Goal: Transaction & Acquisition: Book appointment/travel/reservation

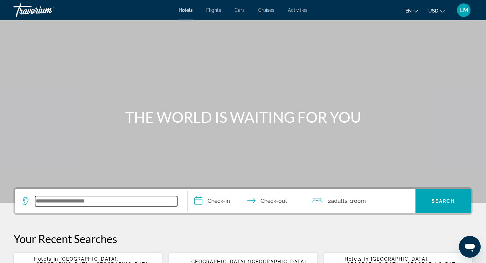
click at [45, 204] on input "Search widget" at bounding box center [106, 201] width 142 height 10
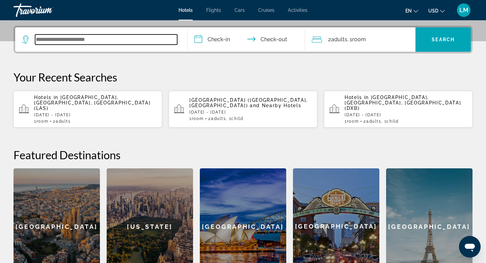
scroll to position [165, 0]
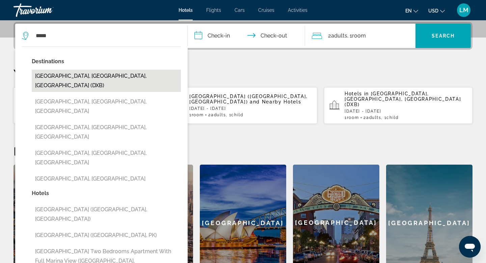
click at [100, 76] on button "[GEOGRAPHIC_DATA], [GEOGRAPHIC_DATA], [GEOGRAPHIC_DATA] (DXB)" at bounding box center [106, 81] width 149 height 22
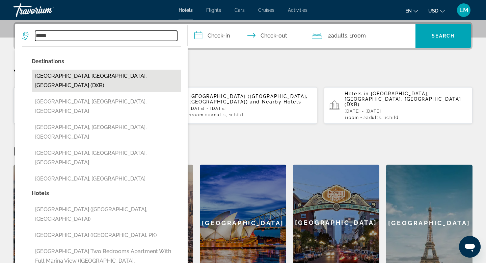
type input "**********"
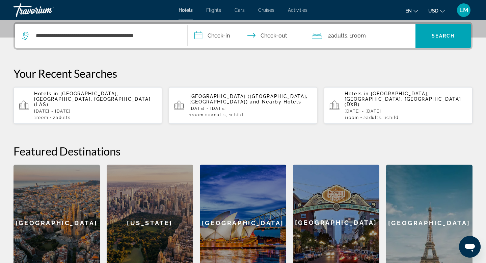
click at [215, 35] on input "**********" at bounding box center [248, 37] width 120 height 26
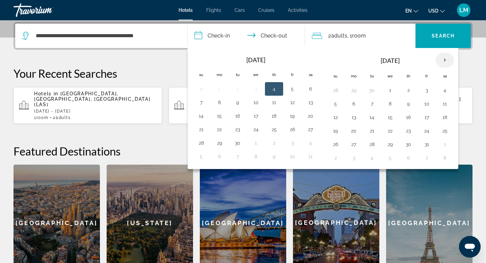
click at [445, 61] on th "Next month" at bounding box center [445, 60] width 18 height 15
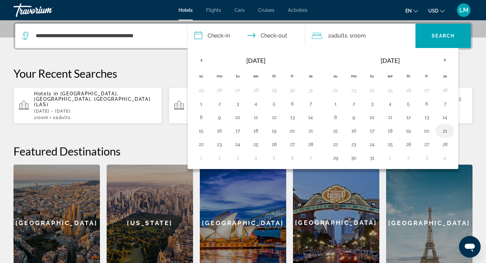
click at [445, 130] on button "21" at bounding box center [444, 130] width 11 height 9
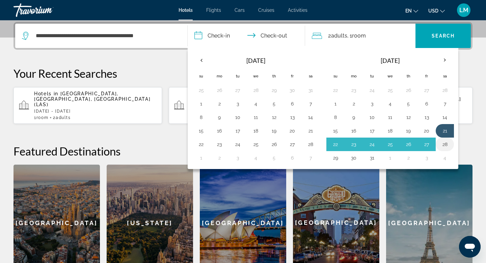
click at [446, 143] on button "28" at bounding box center [444, 143] width 11 height 9
type input "**********"
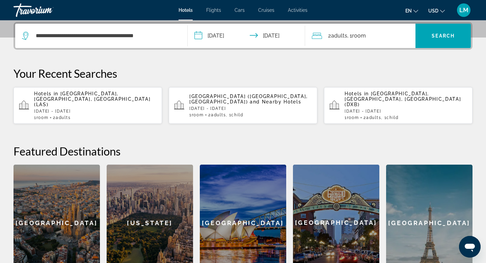
click at [368, 33] on div "2 Adult Adults , 1 Room rooms" at bounding box center [364, 35] width 104 height 9
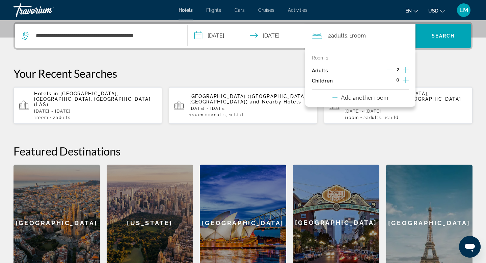
click at [404, 80] on icon "Increment children" at bounding box center [406, 80] width 6 height 8
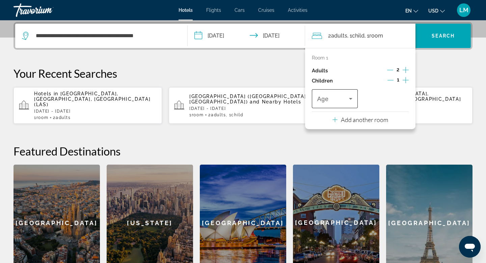
click at [351, 100] on icon "Travelers: 2 adults, 1 child" at bounding box center [351, 98] width 8 height 8
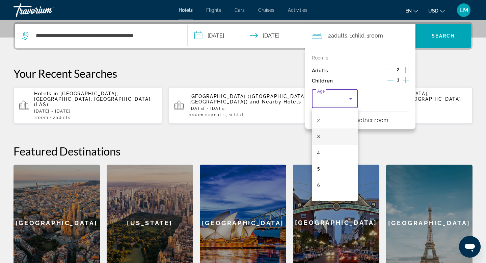
scroll to position [39, 0]
click at [322, 177] on mat-option "6" at bounding box center [335, 176] width 46 height 16
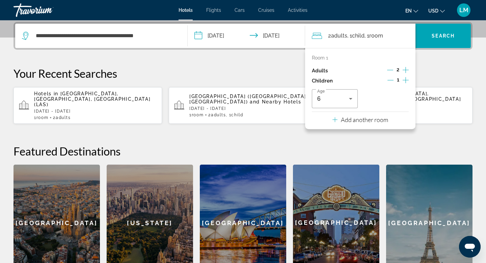
click at [432, 116] on app-hotels-recent-search "Hotels in [GEOGRAPHIC_DATA], [GEOGRAPHIC_DATA], [GEOGRAPHIC_DATA] (DXB) [DATE] …" at bounding box center [398, 105] width 148 height 36
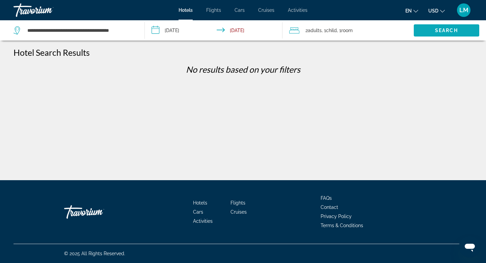
click at [445, 31] on span "Search" at bounding box center [446, 30] width 23 height 5
click at [176, 33] on input "**********" at bounding box center [215, 31] width 141 height 22
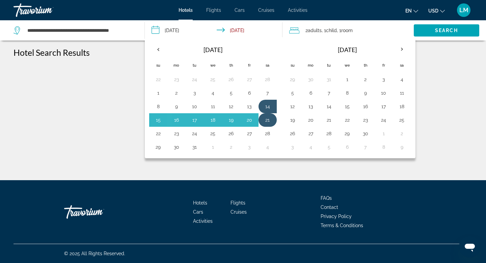
click at [265, 116] on button "21" at bounding box center [267, 119] width 11 height 9
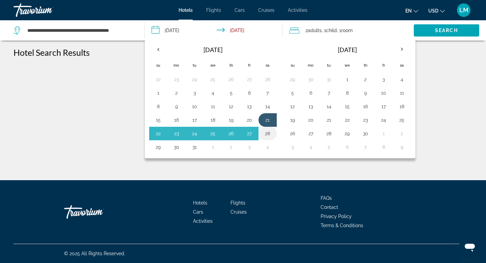
click at [269, 132] on button "28" at bounding box center [267, 133] width 11 height 9
type input "**********"
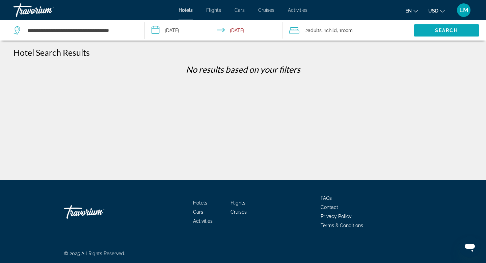
click at [457, 28] on span "Search" at bounding box center [446, 30] width 23 height 5
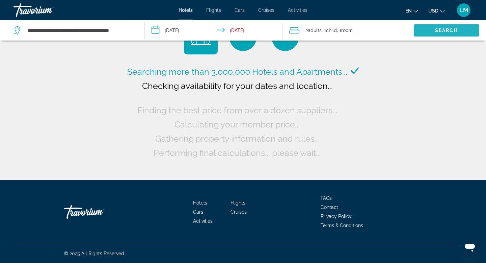
click at [457, 28] on span "Search" at bounding box center [446, 30] width 23 height 5
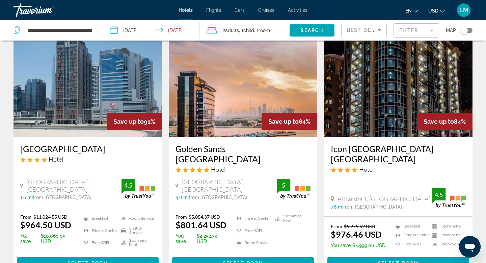
scroll to position [35, 0]
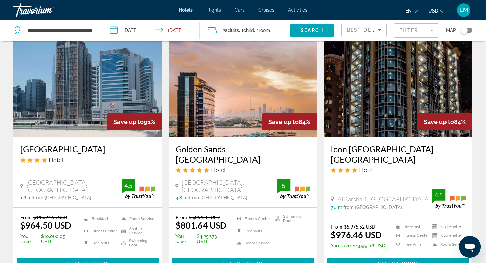
click at [216, 97] on img "Main content" at bounding box center [243, 83] width 148 height 108
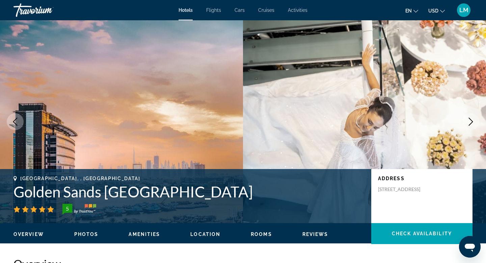
click at [470, 121] on icon "Next image" at bounding box center [471, 121] width 8 height 8
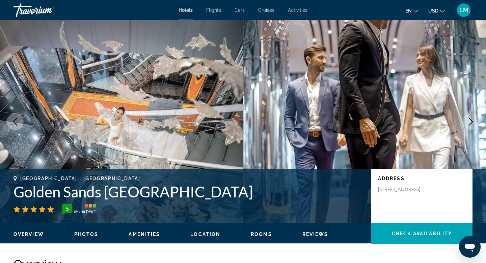
click at [470, 121] on icon "Next image" at bounding box center [471, 121] width 8 height 8
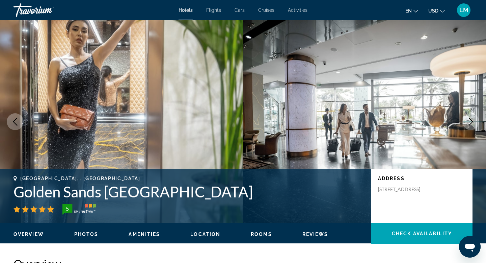
click at [470, 119] on icon "Next image" at bounding box center [471, 121] width 4 height 8
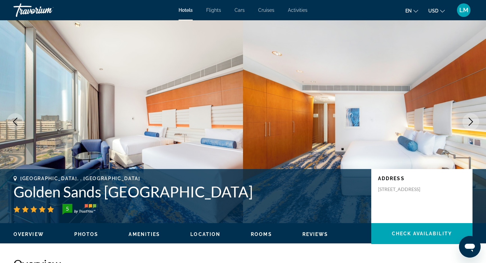
click at [470, 119] on icon "Next image" at bounding box center [471, 121] width 4 height 8
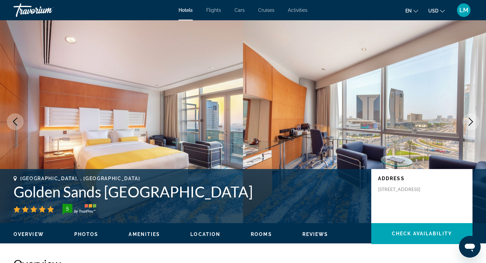
click at [470, 119] on icon "Next image" at bounding box center [471, 121] width 8 height 8
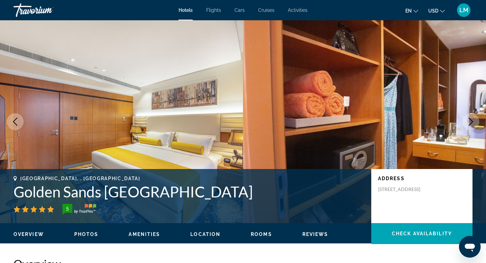
click at [470, 119] on icon "Next image" at bounding box center [471, 121] width 8 height 8
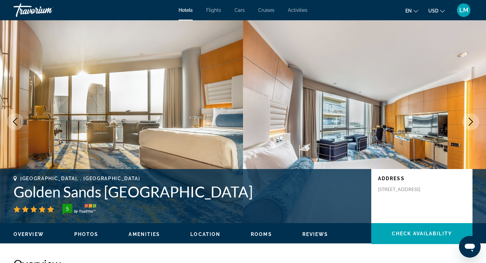
click at [470, 119] on icon "Next image" at bounding box center [471, 121] width 8 height 8
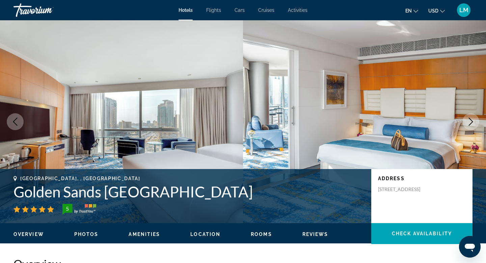
click at [470, 119] on icon "Next image" at bounding box center [471, 121] width 8 height 8
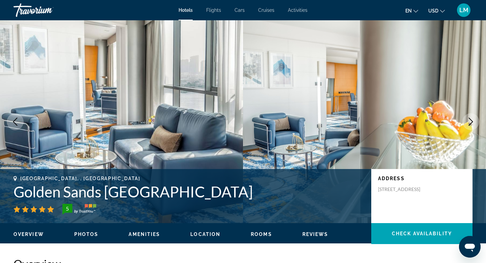
click at [470, 119] on icon "Next image" at bounding box center [471, 121] width 8 height 8
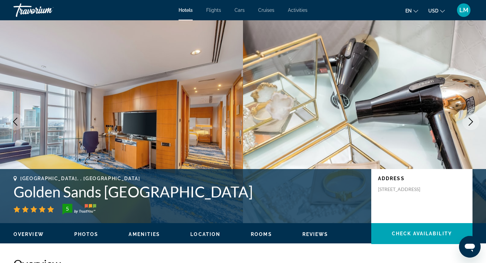
click at [470, 119] on icon "Next image" at bounding box center [471, 121] width 8 height 8
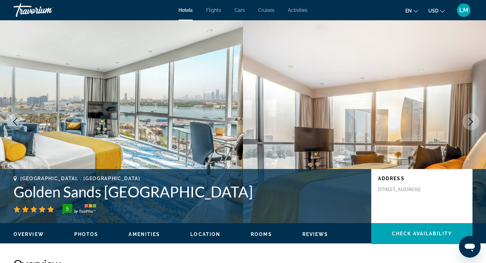
click at [470, 119] on icon "Next image" at bounding box center [471, 121] width 8 height 8
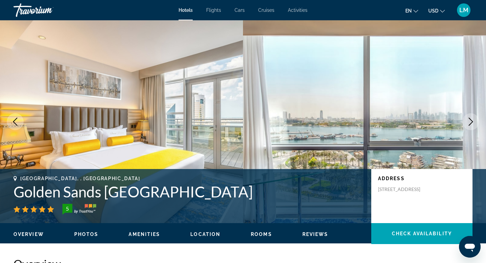
click at [470, 121] on icon "Next image" at bounding box center [471, 121] width 8 height 8
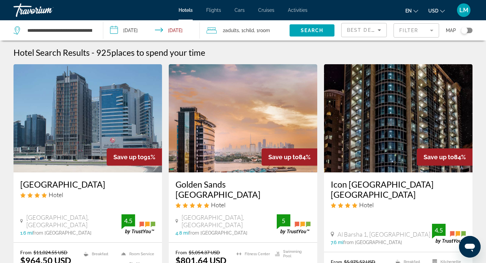
click at [379, 117] on img "Main content" at bounding box center [398, 118] width 148 height 108
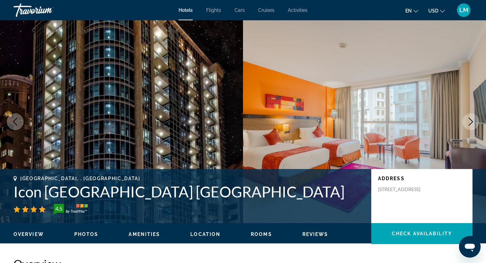
click at [468, 123] on icon "Next image" at bounding box center [471, 121] width 8 height 8
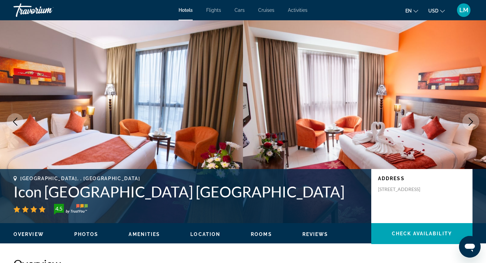
click at [468, 123] on icon "Next image" at bounding box center [471, 121] width 8 height 8
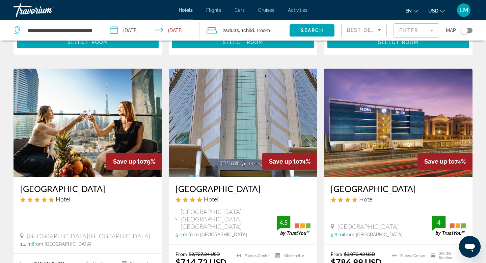
scroll to position [249, 0]
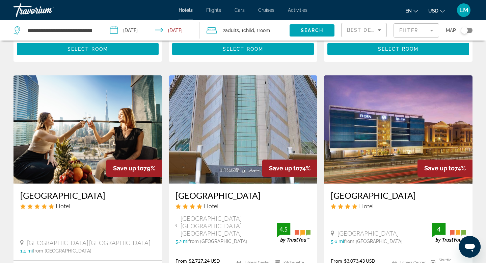
click at [138, 121] on img "Main content" at bounding box center [87, 129] width 148 height 108
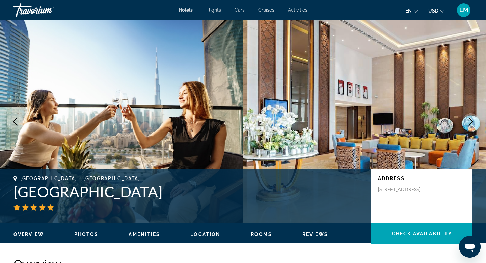
click at [472, 122] on icon "Next image" at bounding box center [471, 121] width 8 height 8
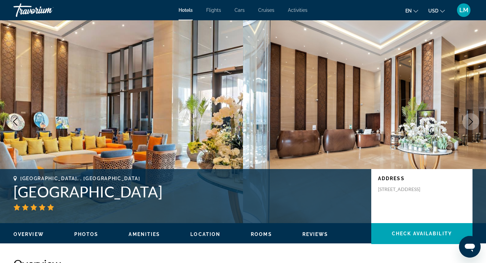
click at [469, 120] on icon "Next image" at bounding box center [471, 121] width 8 height 8
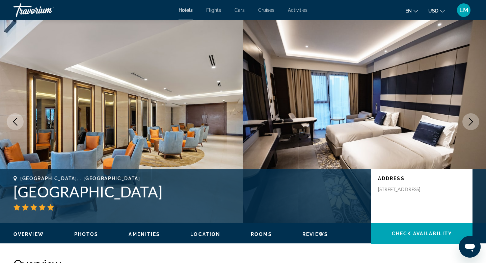
click at [469, 120] on icon "Next image" at bounding box center [471, 121] width 8 height 8
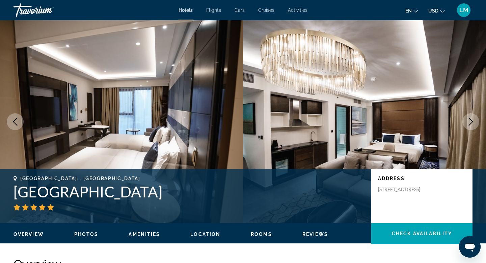
click at [469, 120] on icon "Next image" at bounding box center [471, 121] width 8 height 8
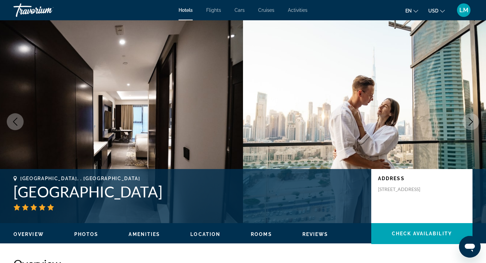
click at [469, 120] on icon "Next image" at bounding box center [471, 121] width 8 height 8
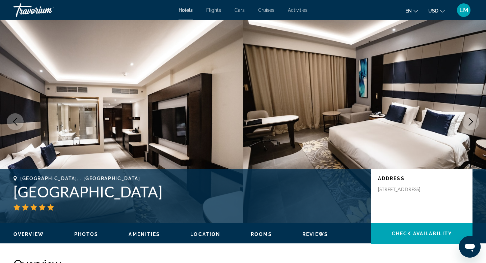
click at [469, 120] on icon "Next image" at bounding box center [471, 121] width 8 height 8
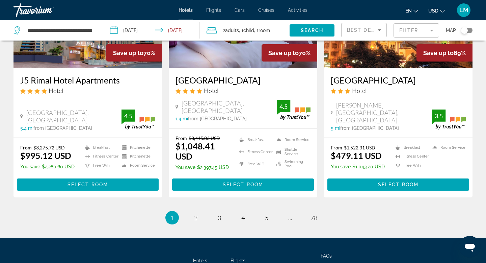
scroll to position [902, 0]
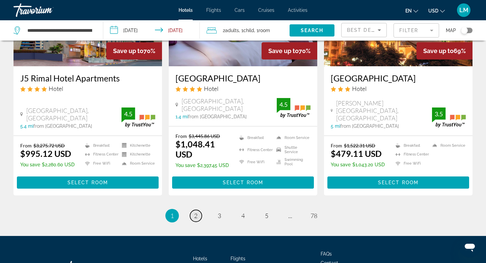
click at [195, 212] on span "2" at bounding box center [195, 215] width 3 height 7
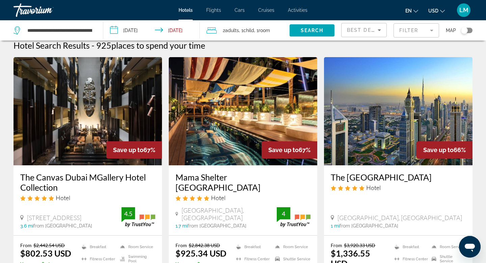
scroll to position [12, 0]
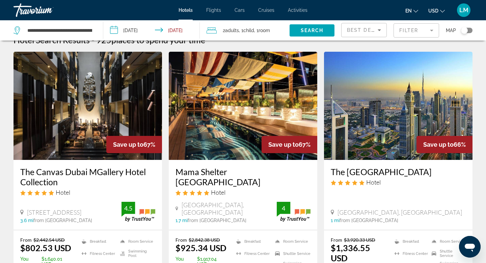
click at [272, 129] on img "Main content" at bounding box center [243, 106] width 148 height 108
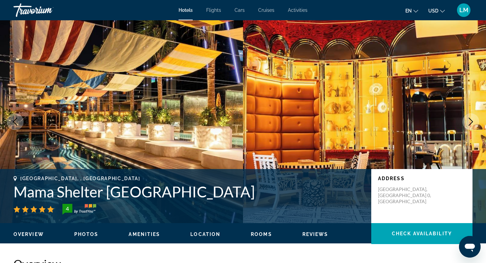
click at [471, 121] on icon "Next image" at bounding box center [471, 121] width 8 height 8
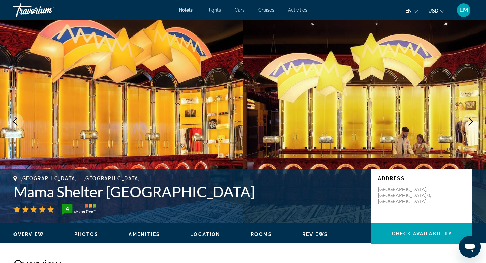
click at [471, 121] on icon "Next image" at bounding box center [471, 121] width 8 height 8
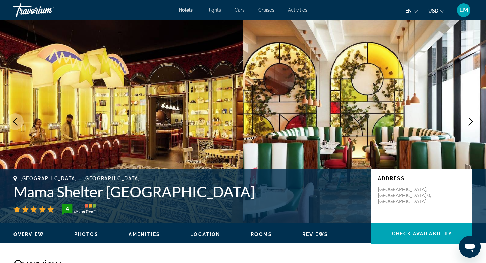
click at [471, 121] on icon "Next image" at bounding box center [471, 121] width 8 height 8
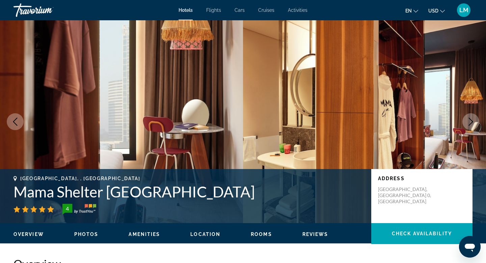
click at [471, 121] on icon "Next image" at bounding box center [471, 121] width 8 height 8
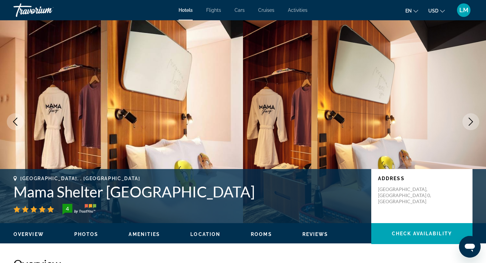
click at [471, 121] on icon "Next image" at bounding box center [471, 121] width 8 height 8
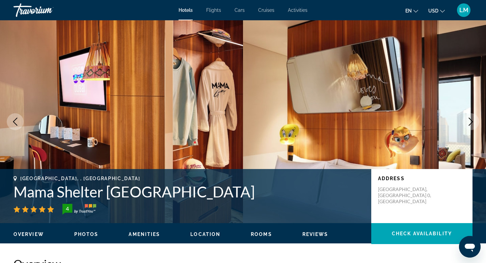
click at [21, 123] on button "Previous image" at bounding box center [15, 121] width 17 height 17
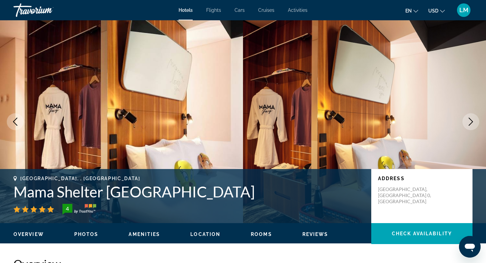
click at [15, 122] on icon "Previous image" at bounding box center [15, 121] width 8 height 8
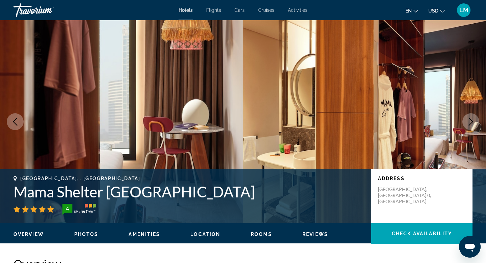
click at [15, 122] on icon "Previous image" at bounding box center [15, 121] width 8 height 8
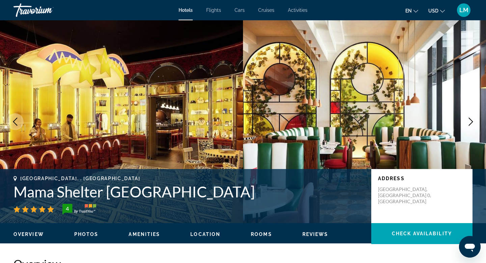
click at [15, 122] on icon "Previous image" at bounding box center [15, 121] width 8 height 8
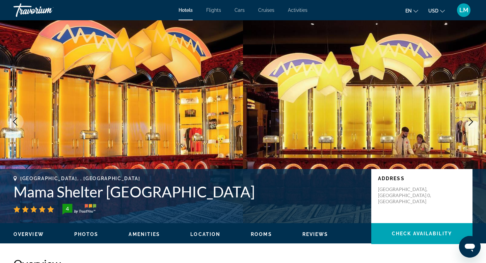
click at [15, 122] on icon "Previous image" at bounding box center [15, 121] width 8 height 8
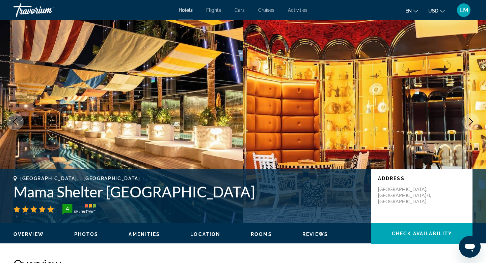
click at [15, 122] on icon "Previous image" at bounding box center [15, 121] width 8 height 8
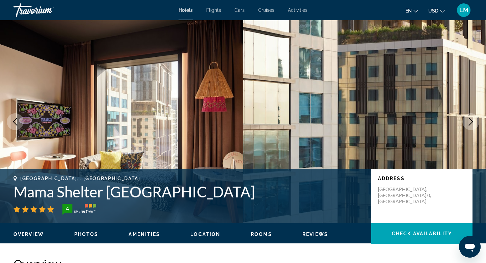
click at [15, 122] on icon "Previous image" at bounding box center [15, 121] width 8 height 8
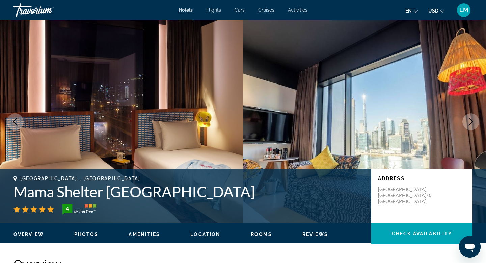
click at [16, 118] on icon "Previous image" at bounding box center [15, 121] width 8 height 8
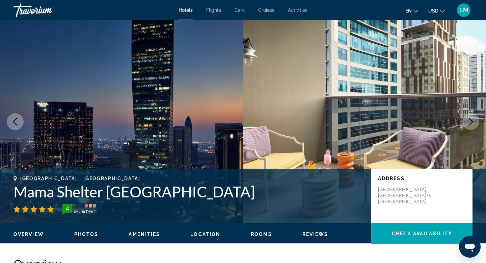
click at [16, 119] on icon "Previous image" at bounding box center [15, 121] width 4 height 8
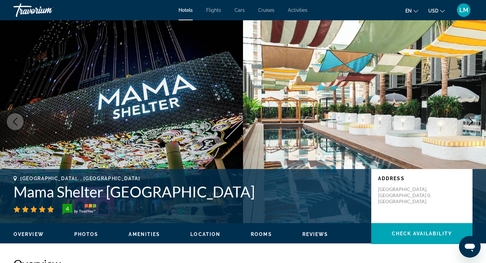
click at [16, 119] on icon "Previous image" at bounding box center [15, 121] width 4 height 8
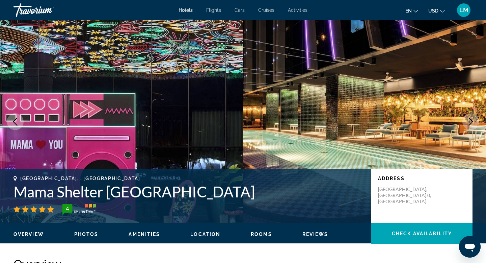
click at [16, 119] on icon "Previous image" at bounding box center [15, 121] width 4 height 8
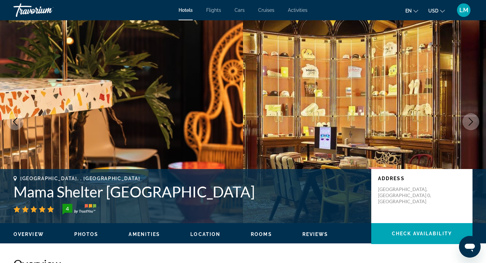
click at [16, 119] on icon "Previous image" at bounding box center [15, 121] width 8 height 8
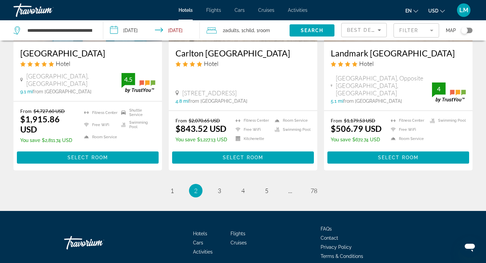
scroll to position [909, 0]
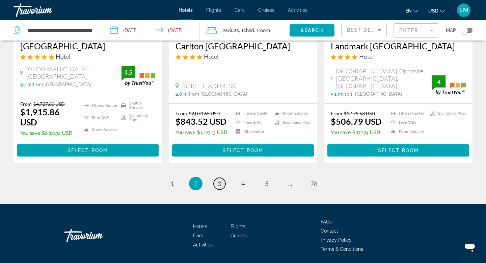
click at [220, 180] on span "3" at bounding box center [219, 183] width 3 height 7
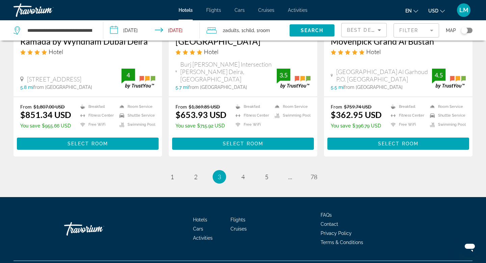
scroll to position [923, 0]
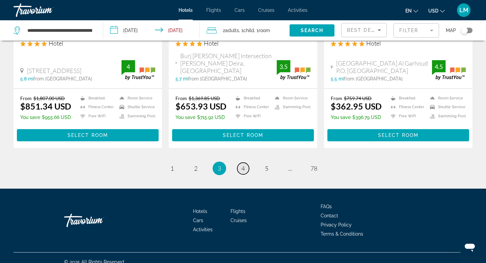
click at [243, 164] on span "4" at bounding box center [242, 167] width 3 height 7
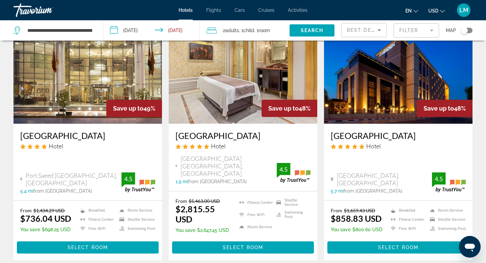
scroll to position [893, 0]
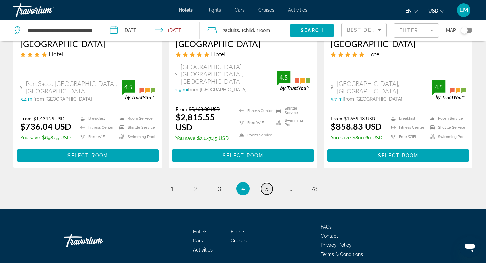
click at [265, 185] on span "5" at bounding box center [266, 188] width 3 height 7
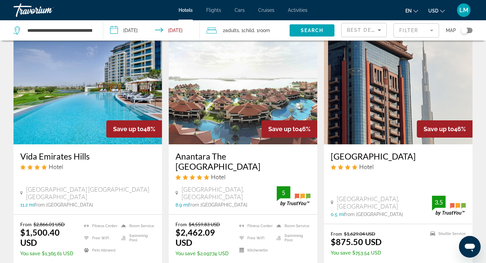
scroll to position [29, 0]
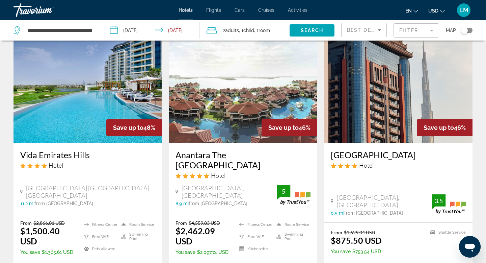
click at [233, 112] on img "Main content" at bounding box center [243, 89] width 148 height 108
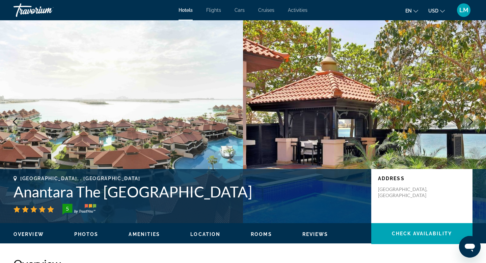
click at [471, 119] on icon "Next image" at bounding box center [471, 121] width 8 height 8
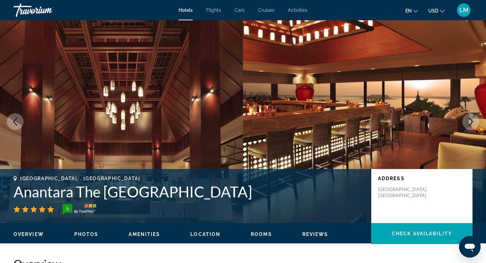
click at [471, 120] on icon "Next image" at bounding box center [471, 121] width 4 height 8
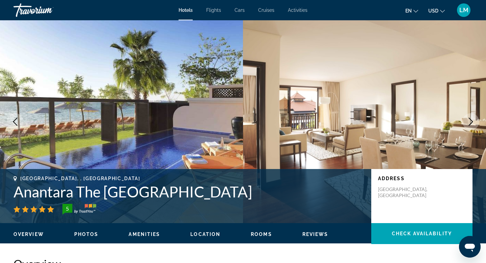
click at [471, 120] on icon "Next image" at bounding box center [471, 121] width 4 height 8
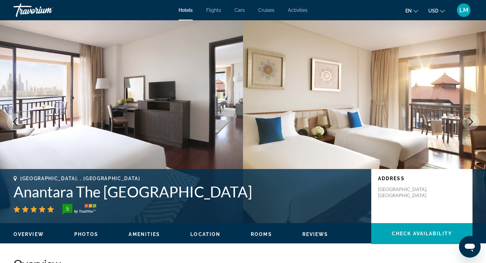
click at [17, 121] on icon "Previous image" at bounding box center [15, 121] width 8 height 8
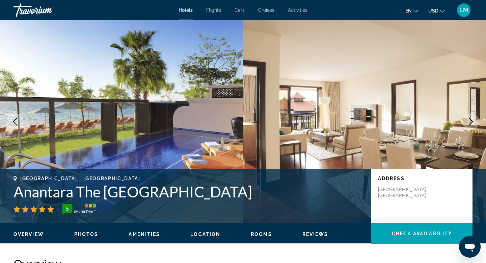
click at [473, 121] on icon "Next image" at bounding box center [471, 121] width 8 height 8
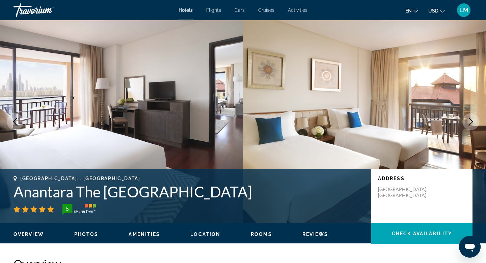
click at [473, 121] on icon "Next image" at bounding box center [471, 121] width 4 height 8
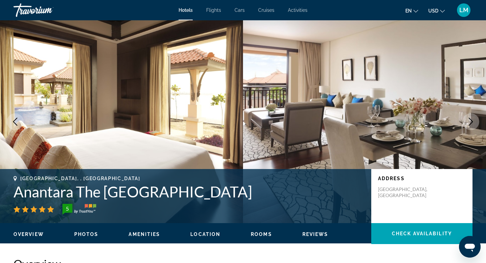
click at [473, 122] on icon "Next image" at bounding box center [471, 121] width 8 height 8
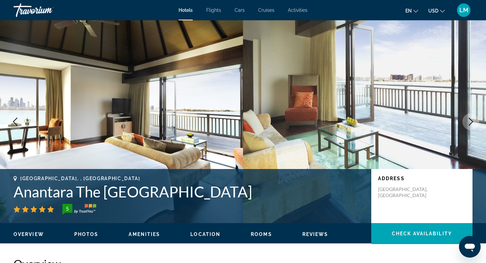
click at [473, 122] on icon "Next image" at bounding box center [471, 121] width 8 height 8
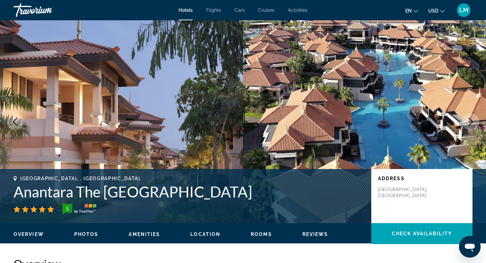
click at [473, 122] on icon "Next image" at bounding box center [471, 121] width 8 height 8
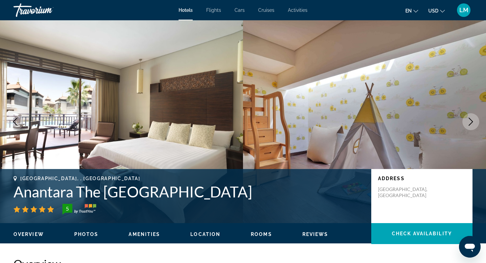
click at [473, 122] on icon "Next image" at bounding box center [471, 121] width 8 height 8
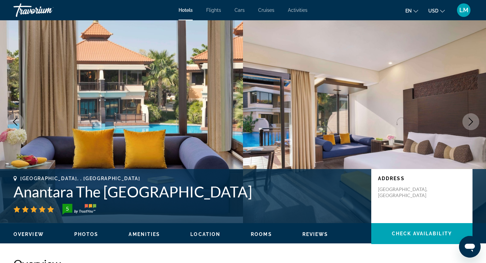
click at [473, 122] on icon "Next image" at bounding box center [471, 121] width 8 height 8
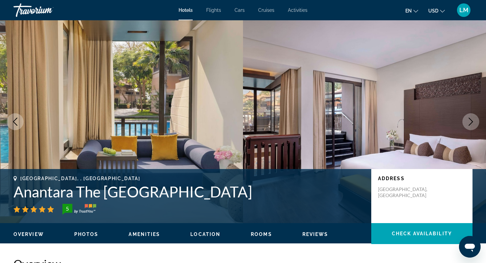
click at [473, 122] on icon "Next image" at bounding box center [471, 121] width 8 height 8
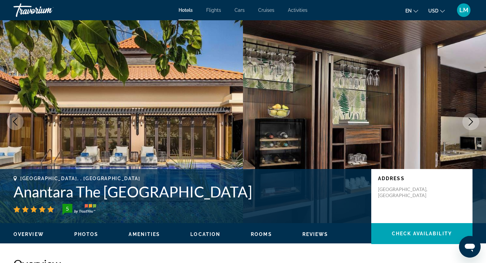
click at [473, 122] on icon "Next image" at bounding box center [471, 121] width 8 height 8
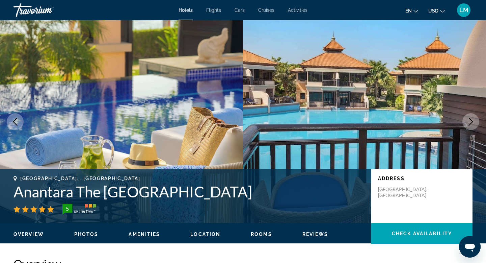
click at [473, 124] on icon "Next image" at bounding box center [471, 121] width 8 height 8
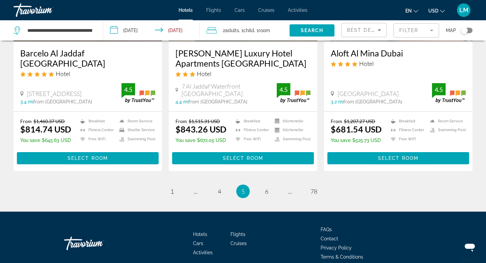
scroll to position [908, 0]
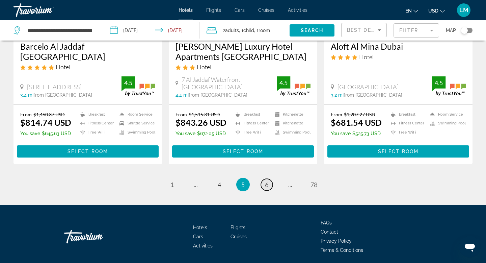
click at [266, 181] on span "6" at bounding box center [266, 184] width 3 height 7
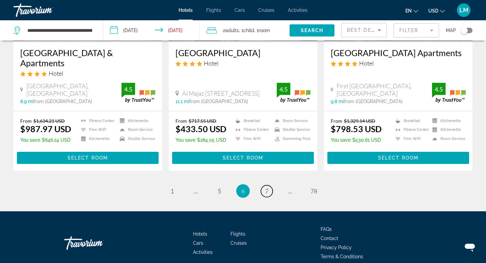
scroll to position [907, 0]
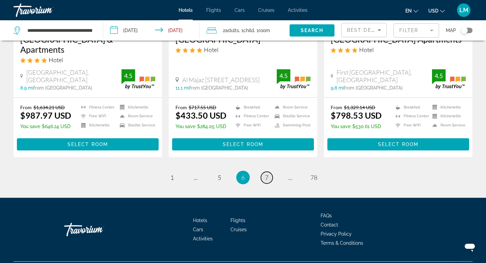
click at [267, 173] on span "7" at bounding box center [266, 176] width 3 height 7
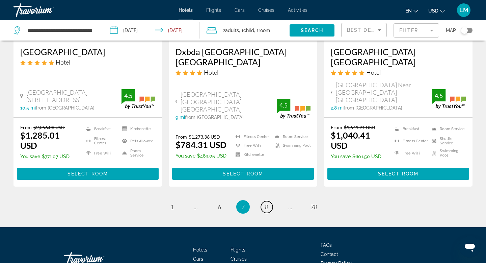
scroll to position [920, 0]
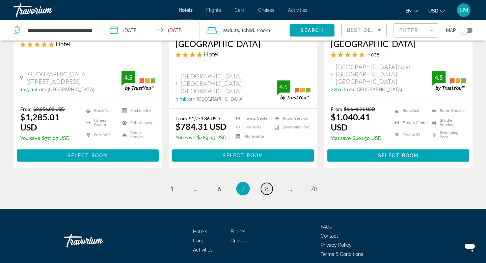
click at [265, 185] on span "8" at bounding box center [266, 188] width 3 height 7
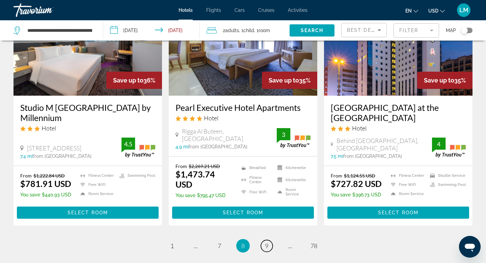
scroll to position [911, 0]
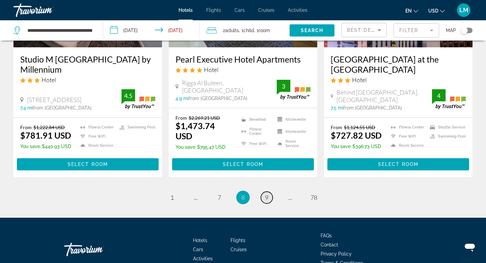
click at [264, 191] on link "page 9" at bounding box center [267, 197] width 12 height 12
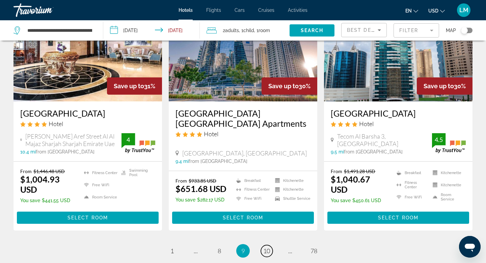
scroll to position [857, 0]
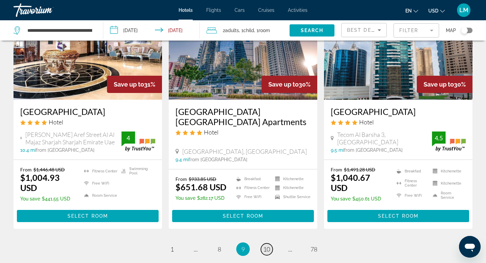
click at [267, 245] on span "10" at bounding box center [266, 248] width 7 height 7
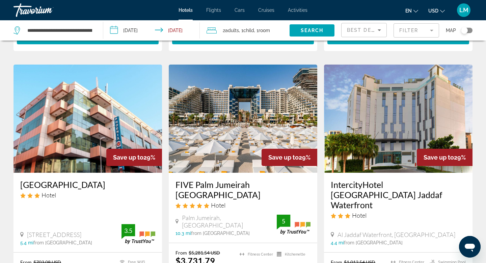
scroll to position [262, 0]
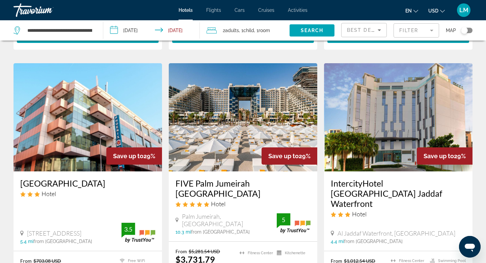
click at [253, 116] on img "Main content" at bounding box center [243, 117] width 148 height 108
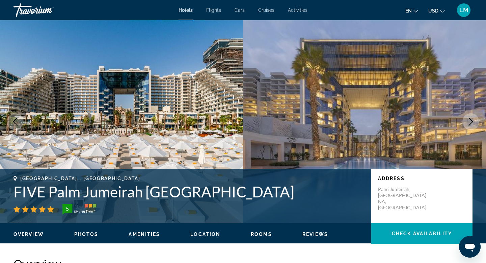
click at [473, 121] on icon "Next image" at bounding box center [471, 121] width 8 height 8
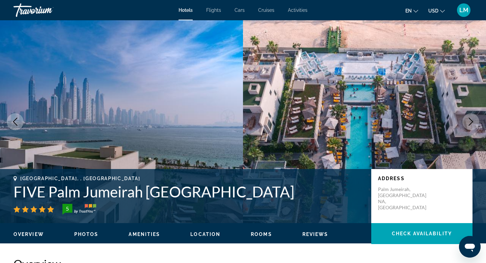
click at [473, 122] on icon "Next image" at bounding box center [471, 121] width 8 height 8
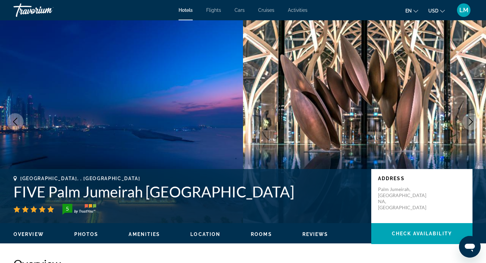
click at [470, 123] on icon "Next image" at bounding box center [471, 121] width 8 height 8
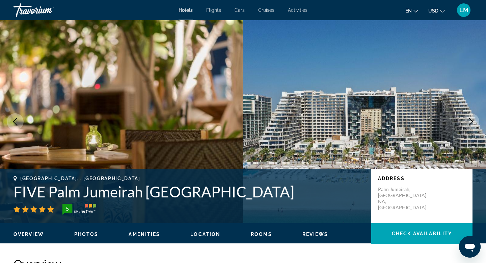
click at [470, 123] on icon "Next image" at bounding box center [471, 121] width 8 height 8
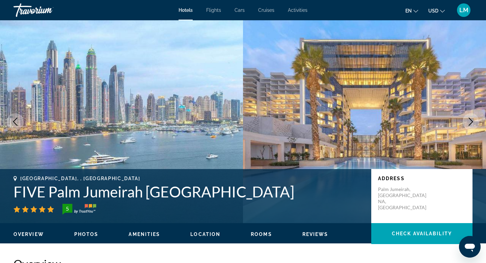
click at [469, 125] on icon "Next image" at bounding box center [471, 121] width 4 height 8
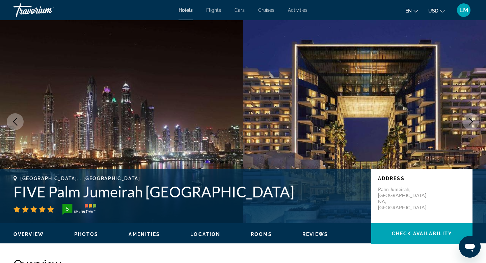
click at [469, 124] on icon "Next image" at bounding box center [471, 121] width 8 height 8
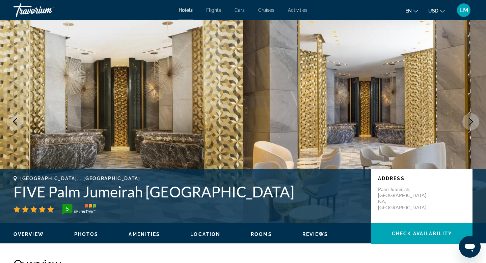
click at [469, 125] on icon "Next image" at bounding box center [471, 121] width 4 height 8
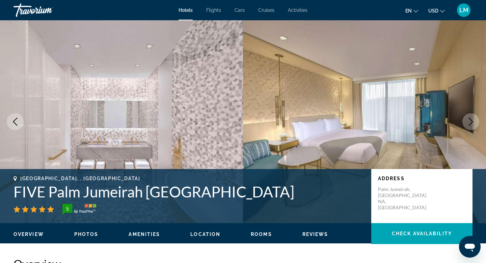
click at [469, 122] on icon "Next image" at bounding box center [471, 121] width 8 height 8
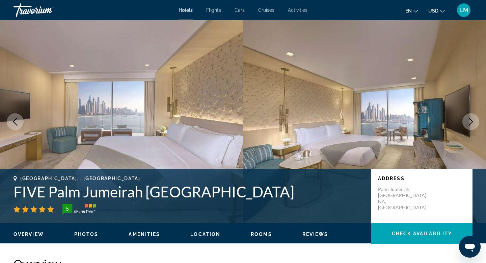
click at [469, 123] on icon "Next image" at bounding box center [471, 121] width 8 height 8
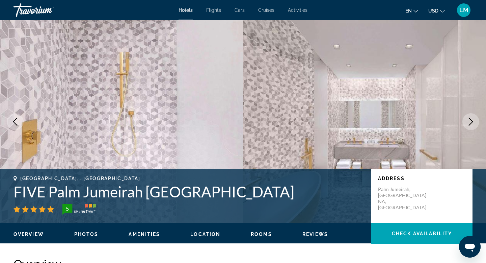
click at [469, 121] on icon "Next image" at bounding box center [471, 121] width 8 height 8
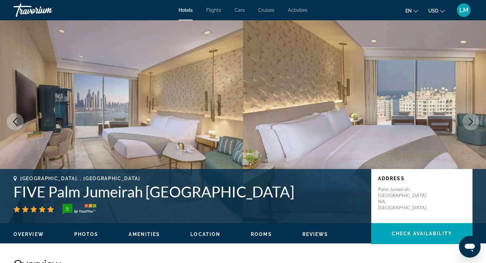
click at [469, 122] on icon "Next image" at bounding box center [471, 121] width 8 height 8
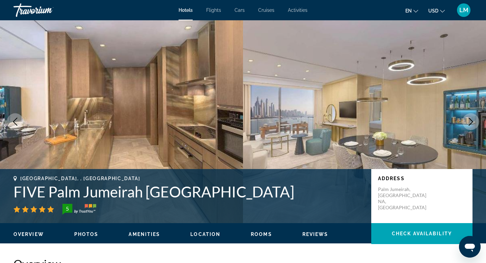
click at [470, 123] on icon "Next image" at bounding box center [471, 121] width 8 height 8
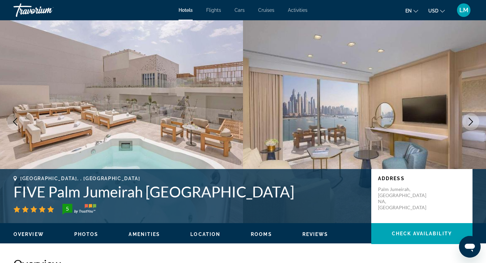
click at [470, 119] on icon "Next image" at bounding box center [471, 121] width 8 height 8
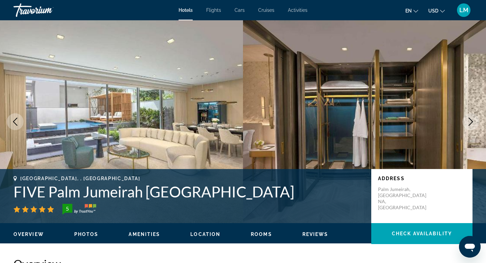
click at [470, 119] on icon "Next image" at bounding box center [471, 121] width 8 height 8
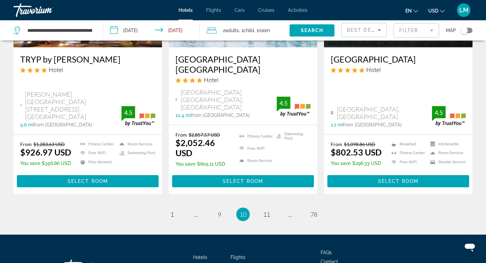
scroll to position [898, 0]
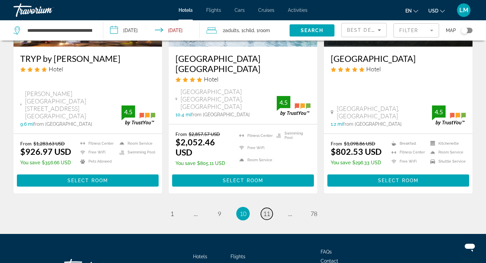
click at [268, 210] on span "11" at bounding box center [266, 213] width 7 height 7
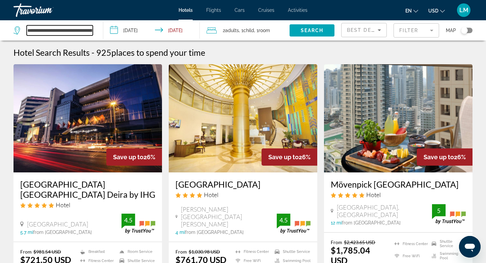
click at [88, 31] on input "**********" at bounding box center [60, 30] width 66 height 10
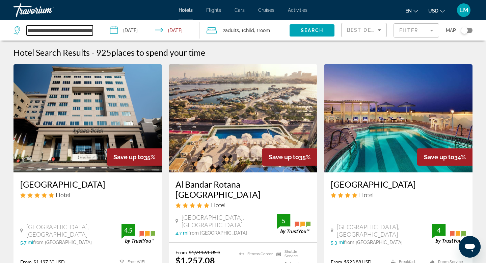
click at [86, 28] on input "**********" at bounding box center [60, 30] width 66 height 10
click at [90, 31] on input "**********" at bounding box center [60, 30] width 66 height 10
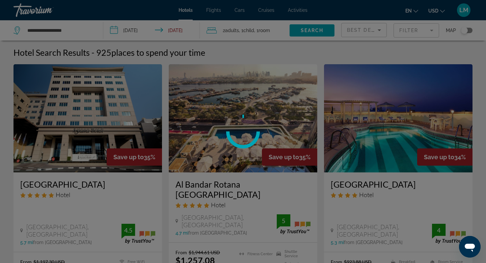
click at [78, 31] on div at bounding box center [243, 131] width 486 height 263
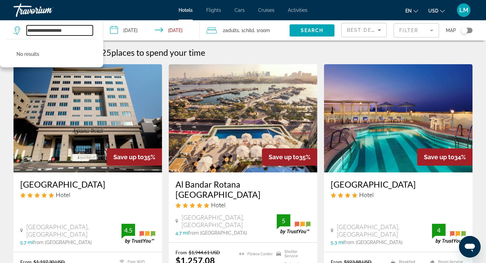
click at [75, 30] on input "**********" at bounding box center [60, 30] width 66 height 10
type input "*"
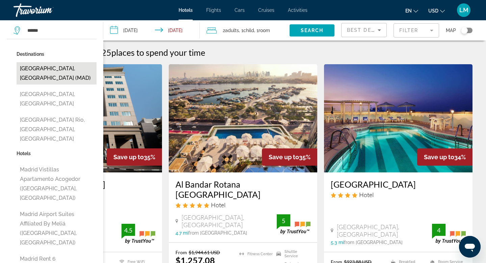
click at [48, 66] on button "[GEOGRAPHIC_DATA], [GEOGRAPHIC_DATA] (MAD)" at bounding box center [57, 73] width 80 height 22
type input "**********"
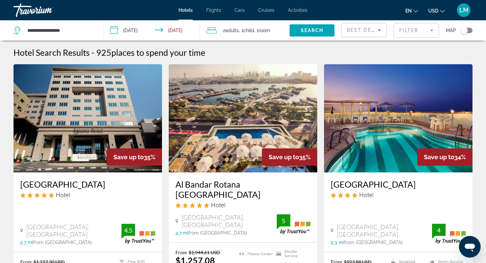
click at [134, 32] on input "**********" at bounding box center [152, 31] width 99 height 22
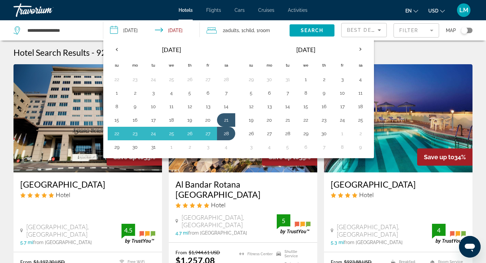
click at [117, 29] on input "**********" at bounding box center [152, 31] width 99 height 22
click at [162, 27] on input "**********" at bounding box center [152, 31] width 99 height 22
click at [116, 28] on input "**********" at bounding box center [152, 31] width 99 height 22
click at [116, 29] on input "**********" at bounding box center [152, 31] width 99 height 22
click at [116, 48] on th "Previous month" at bounding box center [117, 49] width 18 height 15
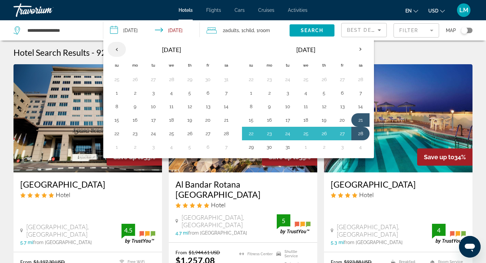
click at [116, 48] on th "Previous month" at bounding box center [117, 49] width 18 height 15
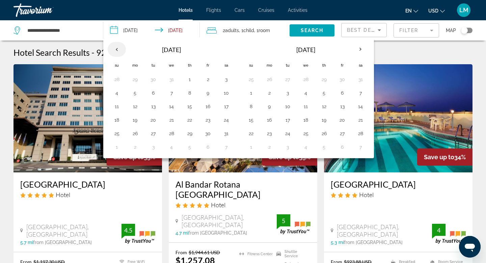
click at [116, 48] on th "Previous month" at bounding box center [117, 49] width 18 height 15
click at [226, 106] on button "20" at bounding box center [226, 106] width 11 height 9
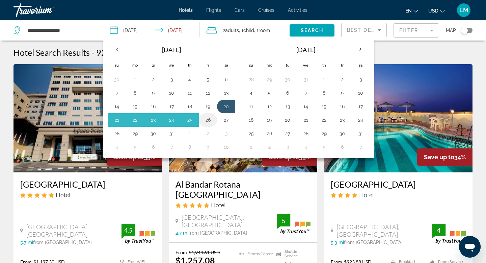
click at [207, 120] on button "26" at bounding box center [207, 119] width 11 height 9
type input "**********"
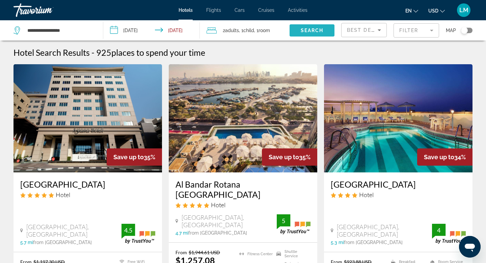
click at [311, 31] on span "Search" at bounding box center [312, 30] width 23 height 5
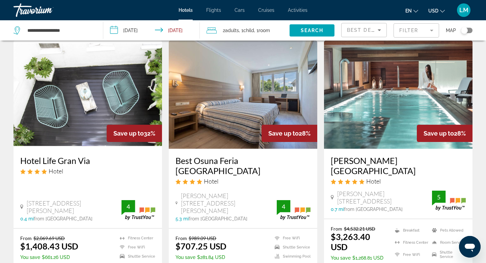
scroll to position [284, 0]
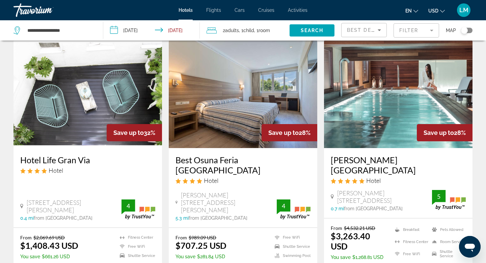
click at [90, 95] on img "Main content" at bounding box center [87, 94] width 148 height 108
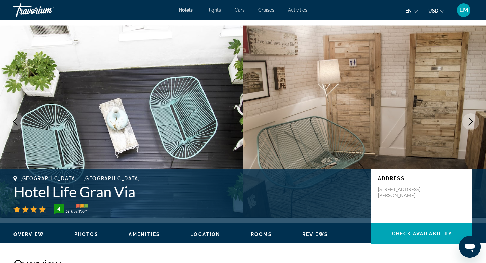
click at [474, 122] on icon "Next image" at bounding box center [471, 121] width 8 height 8
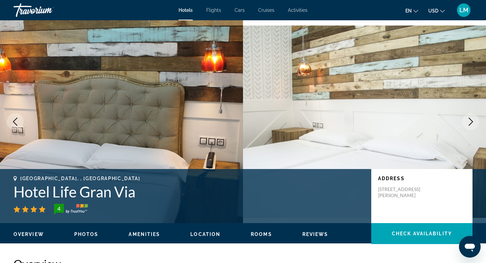
click at [473, 122] on icon "Next image" at bounding box center [471, 121] width 8 height 8
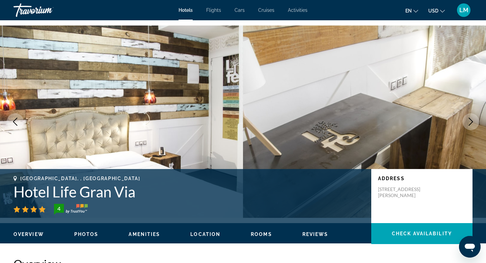
click at [473, 122] on icon "Next image" at bounding box center [471, 121] width 8 height 8
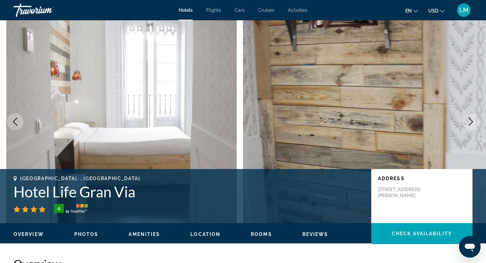
click at [473, 122] on icon "Next image" at bounding box center [471, 121] width 8 height 8
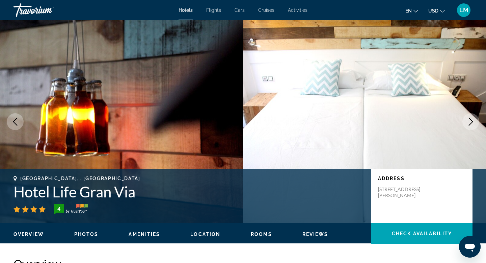
click at [473, 122] on icon "Next image" at bounding box center [471, 121] width 8 height 8
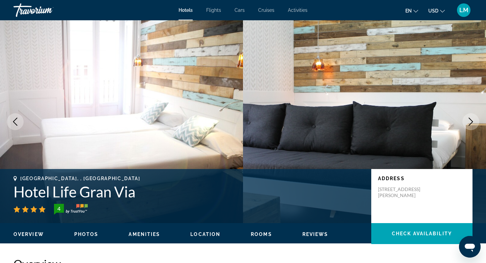
click at [473, 123] on icon "Next image" at bounding box center [471, 121] width 8 height 8
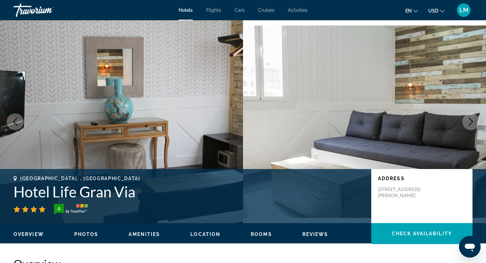
click at [473, 123] on icon "Next image" at bounding box center [471, 121] width 8 height 8
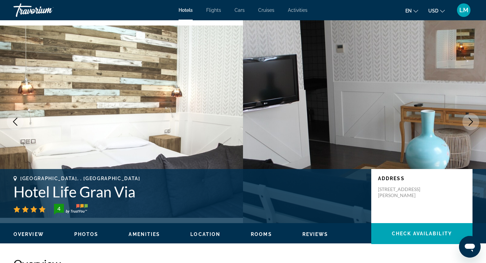
click at [473, 123] on icon "Next image" at bounding box center [471, 121] width 8 height 8
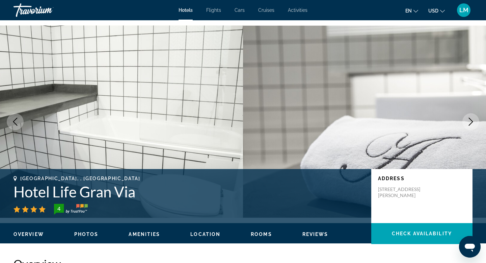
click at [473, 123] on icon "Next image" at bounding box center [471, 121] width 8 height 8
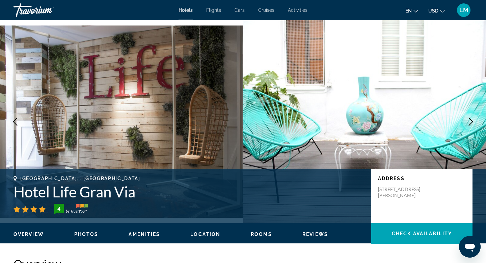
click at [473, 123] on icon "Next image" at bounding box center [471, 121] width 8 height 8
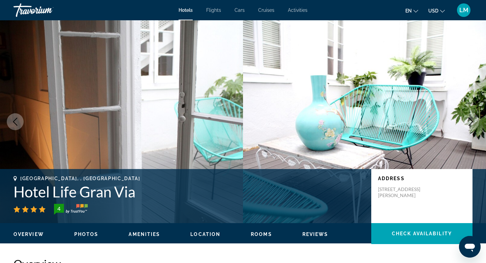
click at [473, 124] on icon "Next image" at bounding box center [471, 121] width 8 height 8
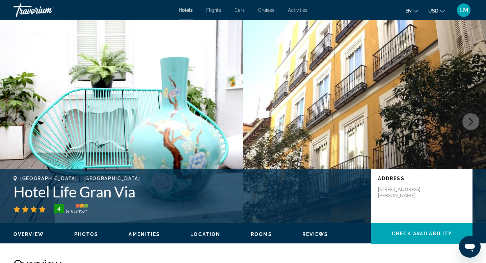
click at [473, 124] on icon "Next image" at bounding box center [471, 121] width 8 height 8
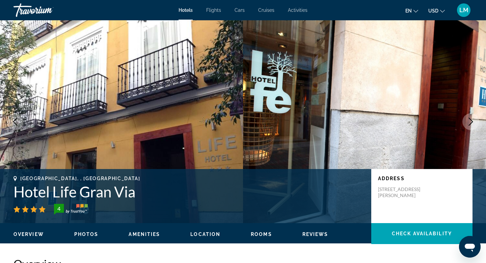
click at [473, 124] on icon "Next image" at bounding box center [471, 121] width 8 height 8
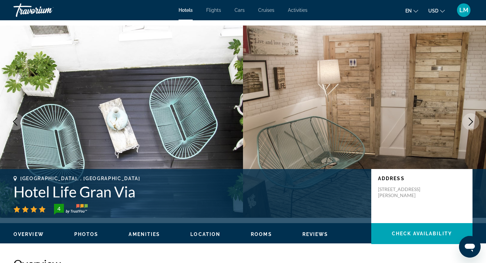
click at [473, 124] on icon "Next image" at bounding box center [471, 121] width 8 height 8
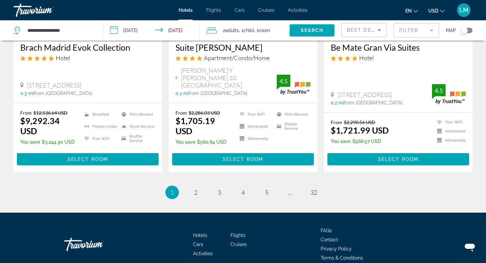
scroll to position [931, 0]
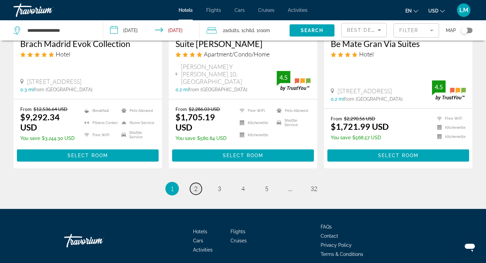
click at [194, 183] on link "page 2" at bounding box center [196, 189] width 12 height 12
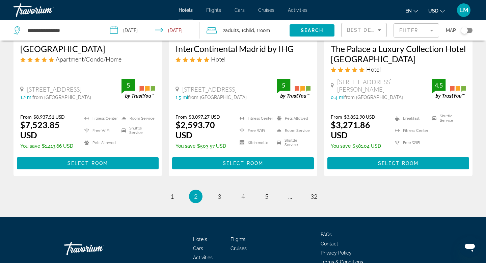
scroll to position [931, 0]
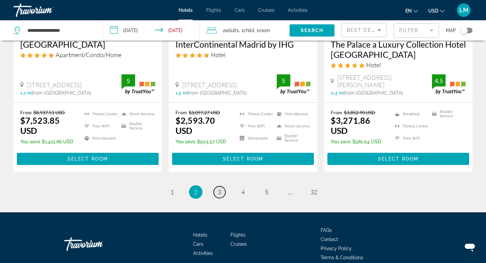
click at [219, 188] on span "3" at bounding box center [219, 191] width 3 height 7
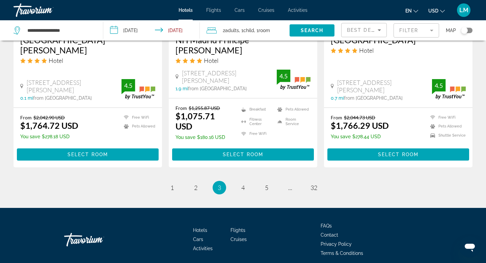
scroll to position [912, 0]
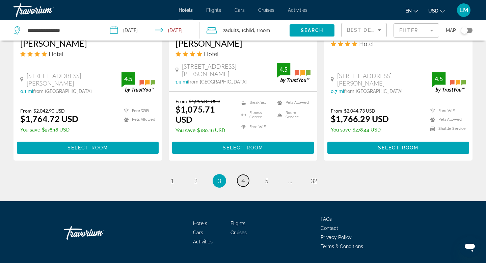
click at [241, 177] on span "4" at bounding box center [242, 180] width 3 height 7
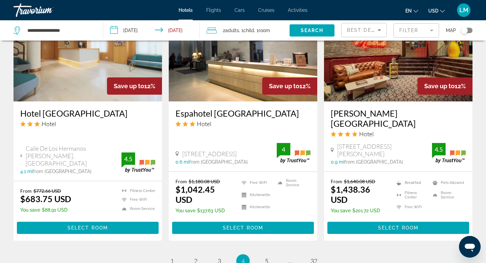
scroll to position [842, 0]
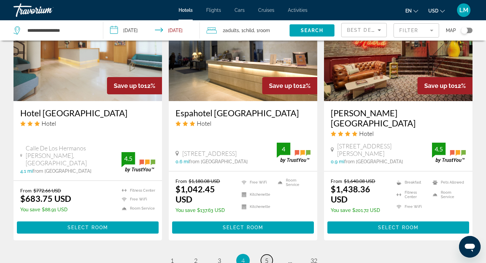
click at [267, 256] on span "5" at bounding box center [266, 259] width 3 height 7
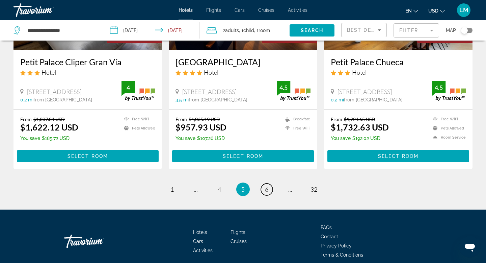
scroll to position [912, 0]
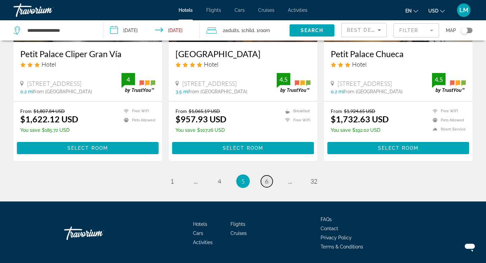
click at [266, 175] on link "page 6" at bounding box center [267, 181] width 12 height 12
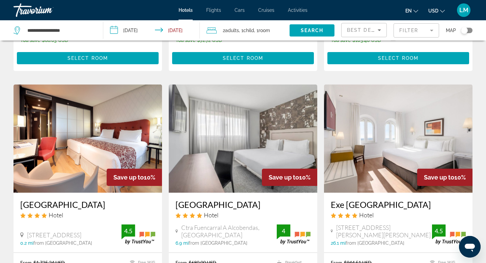
scroll to position [873, 0]
